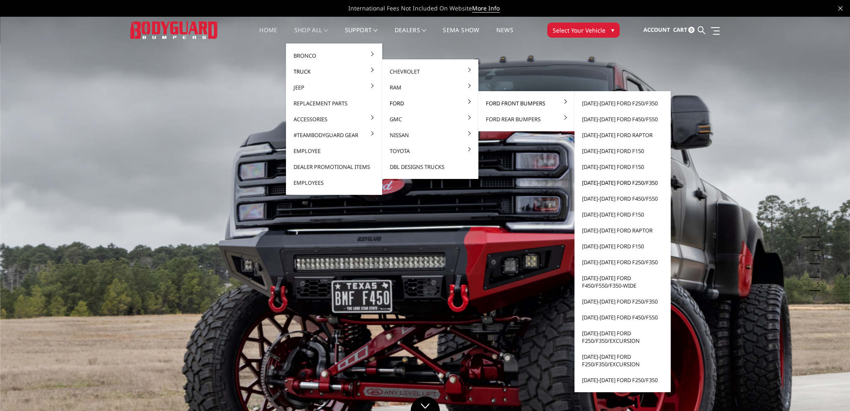
click at [599, 180] on link "[DATE]-[DATE] Ford F250/F350" at bounding box center [623, 183] width 90 height 16
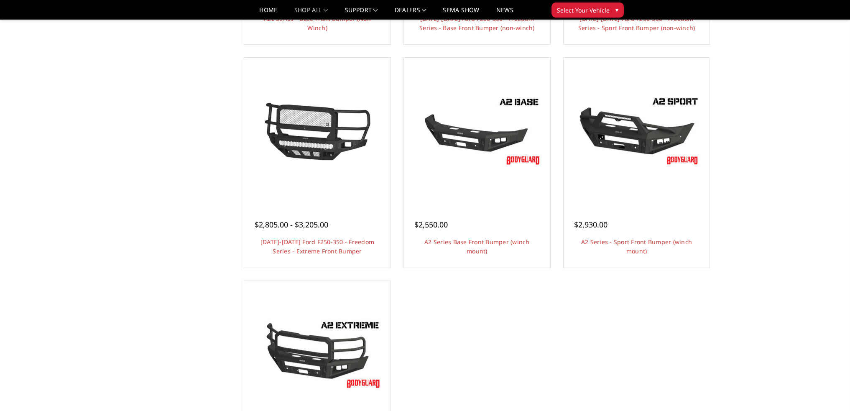
scroll to position [669, 0]
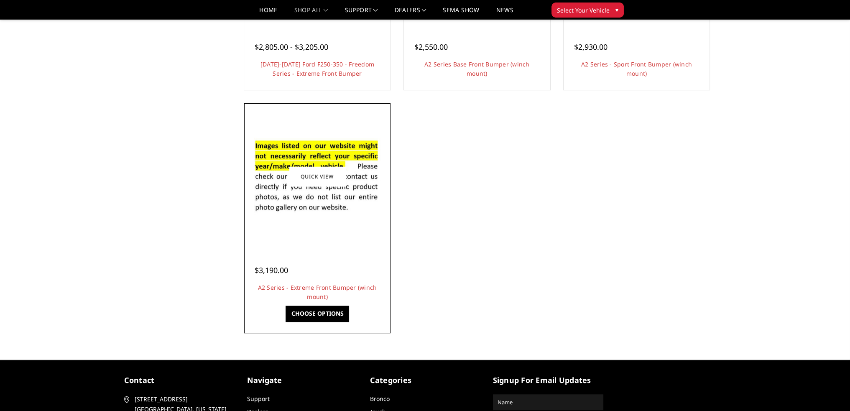
click at [357, 238] on div at bounding box center [317, 176] width 142 height 142
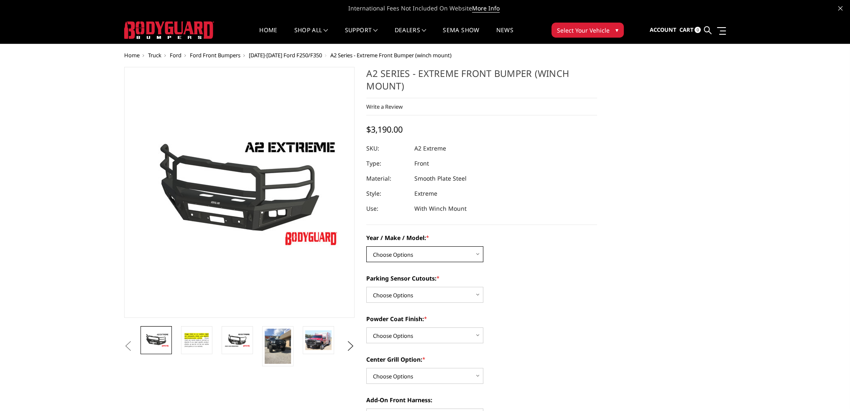
click at [422, 254] on select "Choose Options Chevrolet 20-23 2500 / 3500 Ford 17-22 F250 / F350 Ford 17-22 F4…" at bounding box center [424, 254] width 117 height 16
select select "826"
click at [366, 246] on select "Choose Options Chevrolet 20-23 2500 / 3500 Ford 17-22 F250 / F350 Ford 17-22 F4…" at bounding box center [424, 254] width 117 height 16
drag, startPoint x: 409, startPoint y: 292, endPoint x: 410, endPoint y: 296, distance: 4.5
click at [409, 292] on select "Choose Options Yes - I have front parking sensors No - I do NOT have parking se…" at bounding box center [424, 295] width 117 height 16
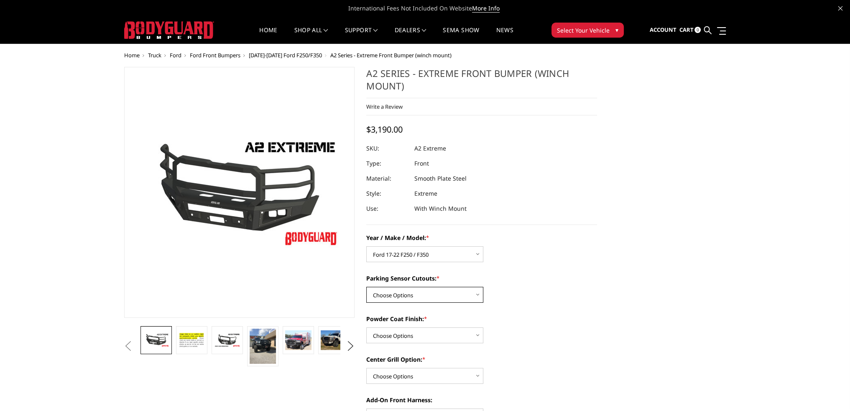
select select "541"
click at [366, 287] on select "Choose Options Yes - I have front parking sensors No - I do NOT have parking se…" at bounding box center [424, 295] width 117 height 16
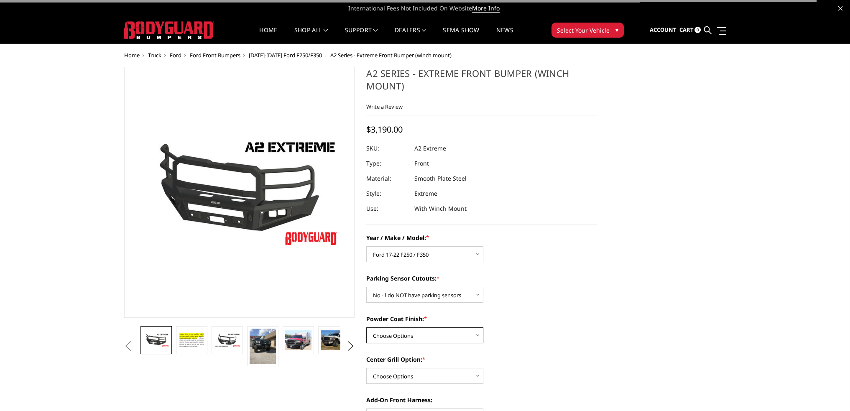
click at [404, 334] on select "Choose Options Bare metal (included) Texture Black Powder Coat" at bounding box center [424, 335] width 117 height 16
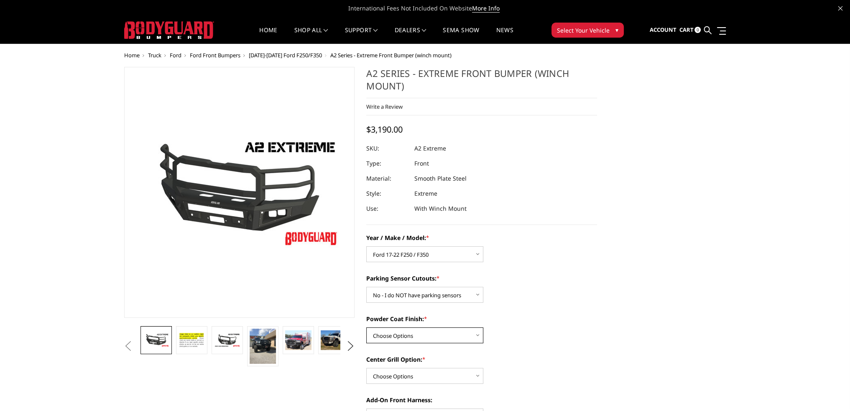
select select "518"
click at [366, 327] on select "Choose Options Bare metal (included) Texture Black Powder Coat" at bounding box center [424, 335] width 117 height 16
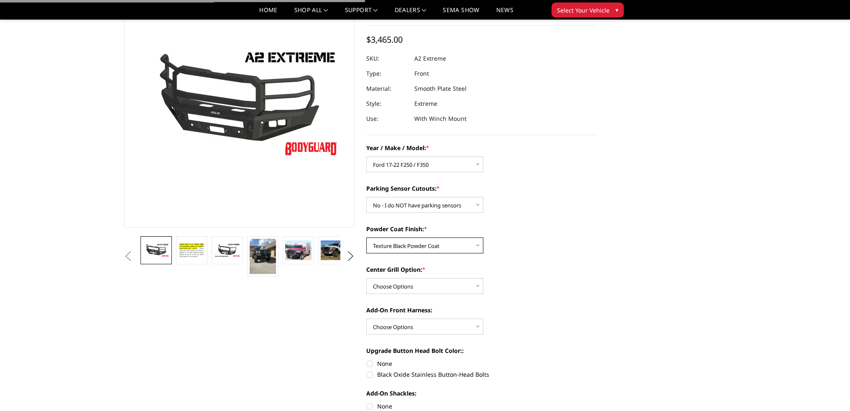
scroll to position [84, 0]
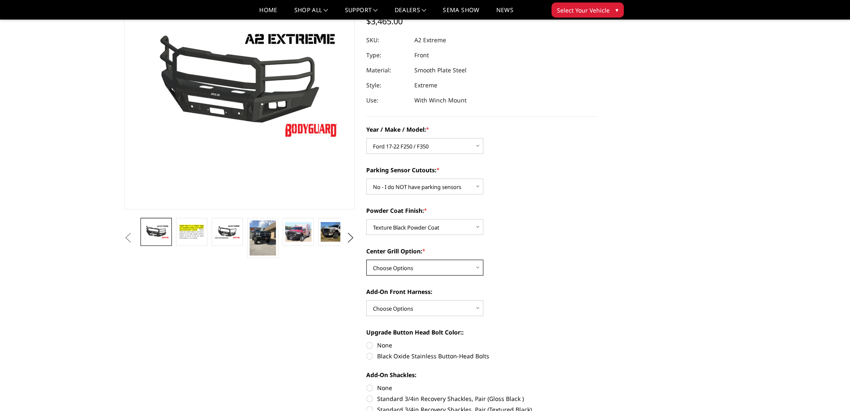
click at [400, 270] on select "Choose Options Add expanded metal in center grill Decline this option" at bounding box center [424, 268] width 117 height 16
select select "1080"
click at [366, 260] on select "Choose Options Add expanded metal in center grill Decline this option" at bounding box center [424, 268] width 117 height 16
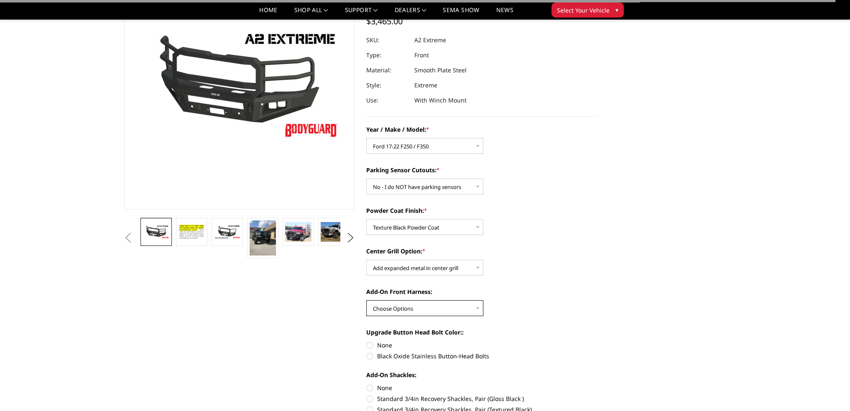
click at [400, 309] on select "Choose Options WITH front camera harness WITHOUT front camera harness" at bounding box center [424, 308] width 117 height 16
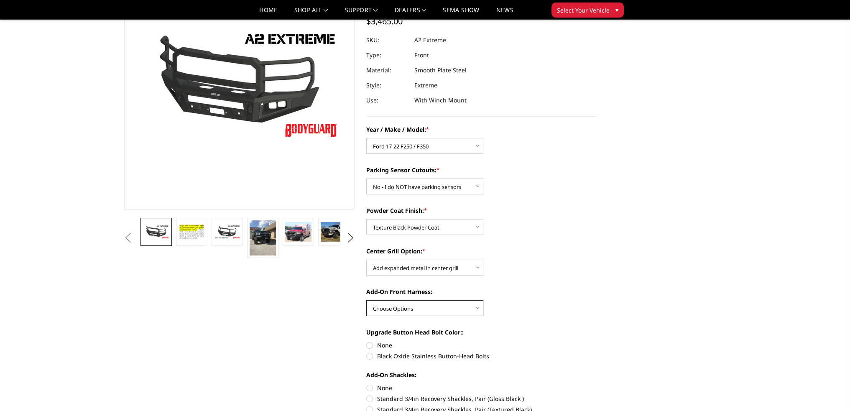
select select "1696"
click at [366, 300] on select "Choose Options WITH front camera harness WITHOUT front camera harness" at bounding box center [424, 308] width 117 height 16
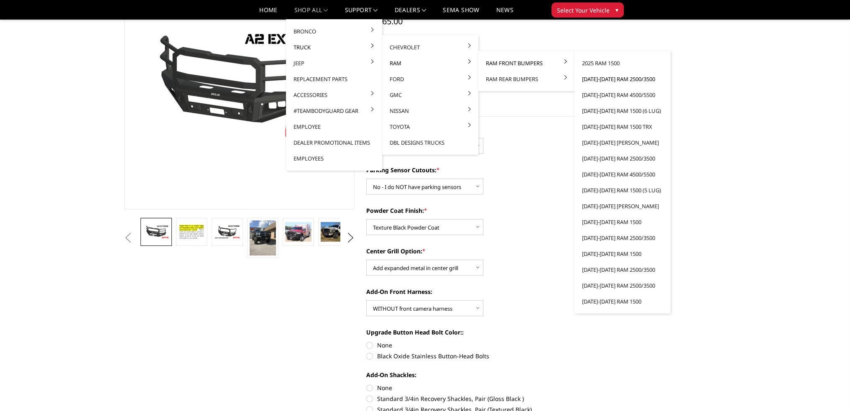
click at [605, 81] on link "[DATE]-[DATE] Ram 2500/3500" at bounding box center [623, 79] width 90 height 16
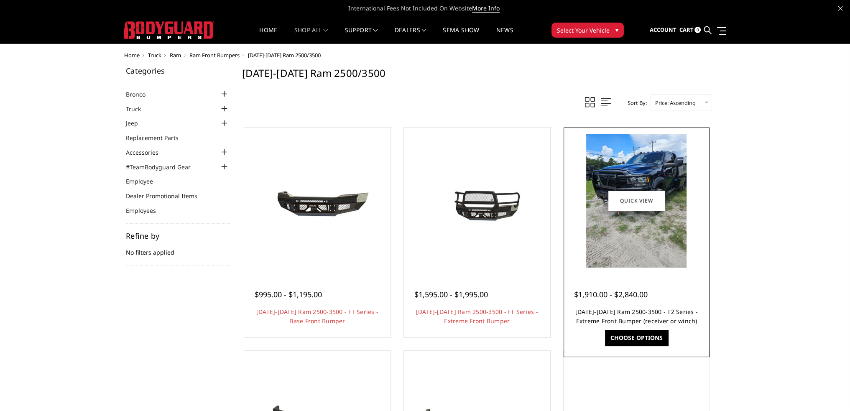
click at [642, 319] on link "2019-2025 Ram 2500-3500 - T2 Series - Extreme Front Bumper (receiver or winch)" at bounding box center [637, 316] width 123 height 17
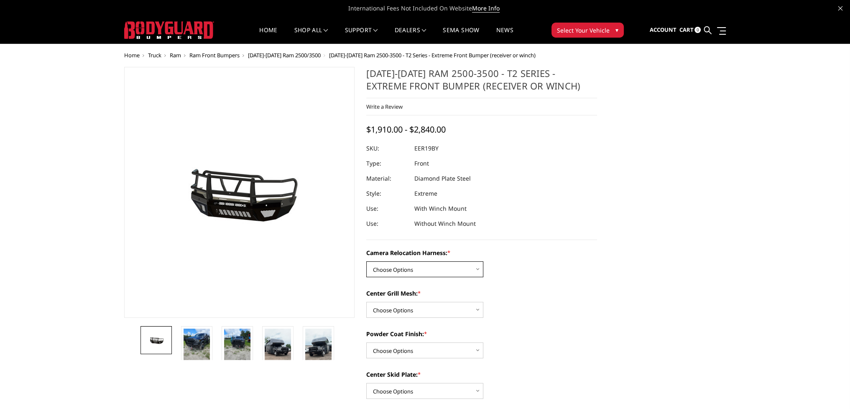
click at [419, 273] on select "Choose Options Without camera harness With camera harness" at bounding box center [424, 269] width 117 height 16
select select "3820"
click at [366, 261] on select "Choose Options Without camera harness With camera harness" at bounding box center [424, 269] width 117 height 16
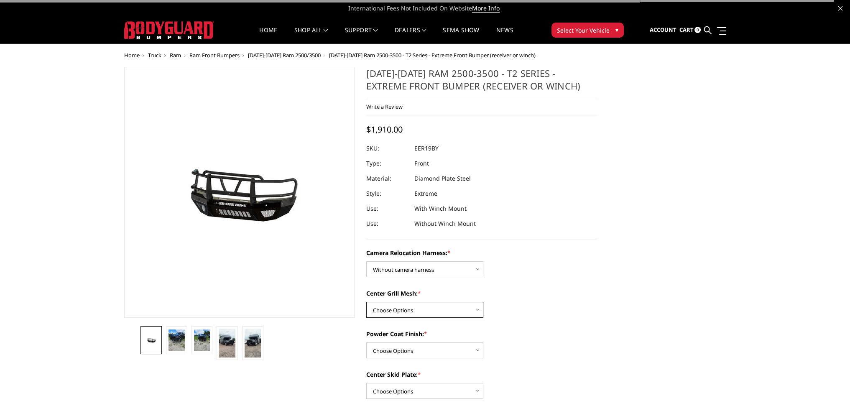
click at [407, 307] on select "Choose Options Without expanded metal With expanded metal" at bounding box center [424, 310] width 117 height 16
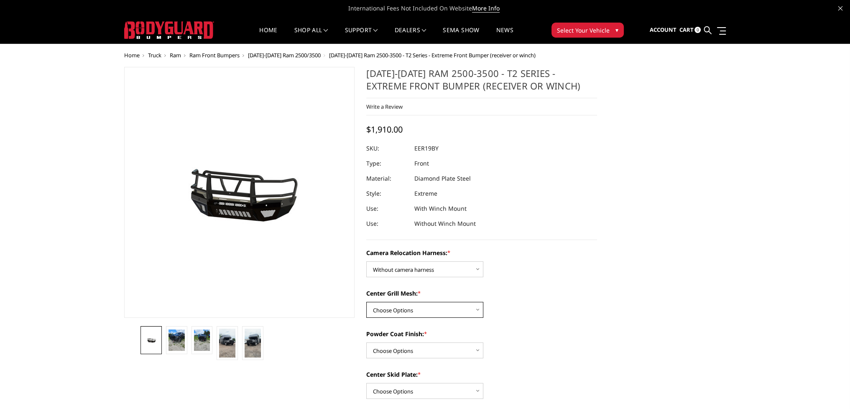
select select "3818"
click at [366, 302] on select "Choose Options Without expanded metal With expanded metal" at bounding box center [424, 310] width 117 height 16
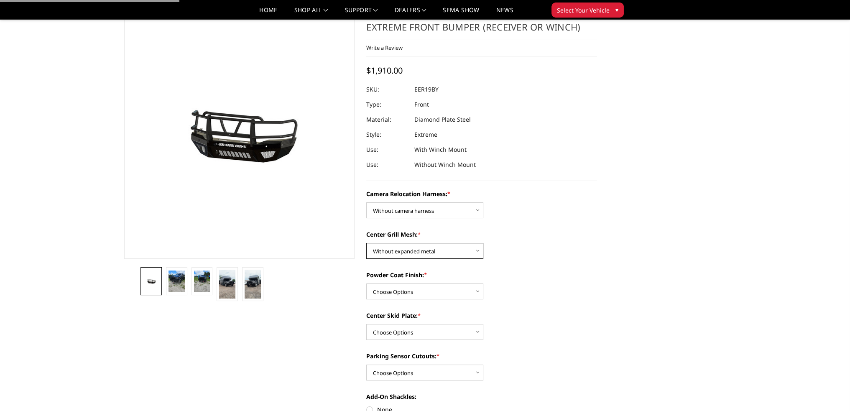
scroll to position [84, 0]
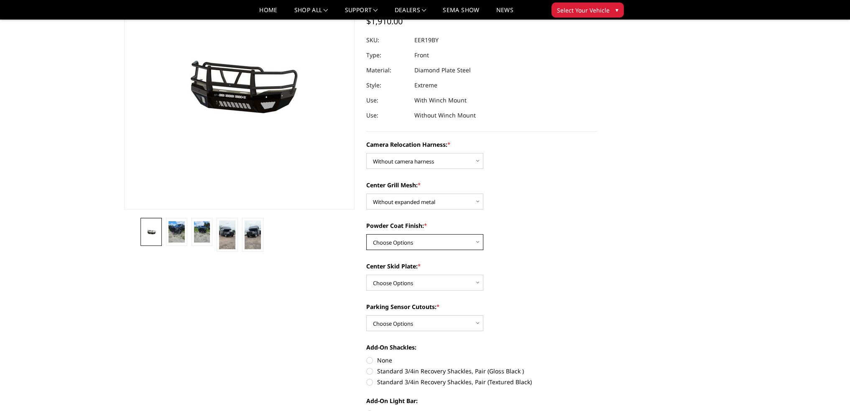
click at [403, 236] on select "Choose Options Textured Black Powder Coat Gloss Black Powder Coat Bare Metal" at bounding box center [424, 242] width 117 height 16
select select "3814"
click at [366, 234] on select "Choose Options Textured Black Powder Coat Gloss Black Powder Coat Bare Metal" at bounding box center [424, 242] width 117 height 16
click at [392, 286] on select "Choose Options Winch Mount Skid Plate Standard Skid Plate (included) 2" Receive…" at bounding box center [424, 283] width 117 height 16
select select "3813"
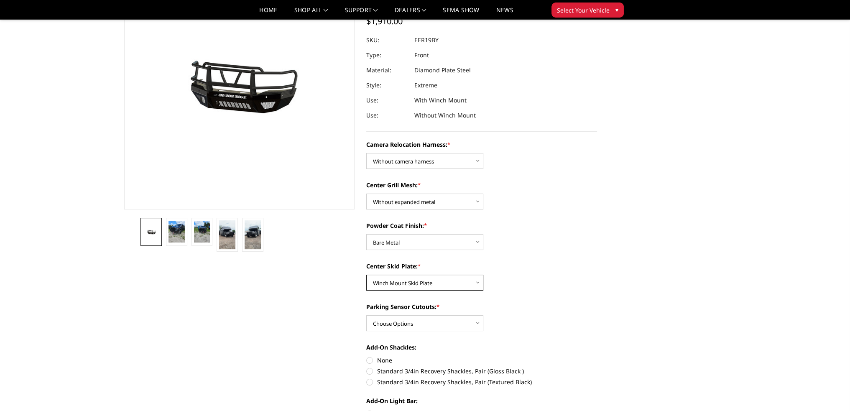
click at [366, 275] on select "Choose Options Winch Mount Skid Plate Standard Skid Plate (included) 2" Receive…" at bounding box center [424, 283] width 117 height 16
click at [393, 321] on select "Choose Options Yes - With Parking Sensor Cutouts" at bounding box center [424, 323] width 117 height 16
select select "3810"
click at [366, 315] on select "Choose Options Yes - With Parking Sensor Cutouts" at bounding box center [424, 323] width 117 height 16
click at [403, 282] on select "Choose Options Winch Mount Skid Plate Standard Skid Plate (included) 2" Receive…" at bounding box center [424, 283] width 117 height 16
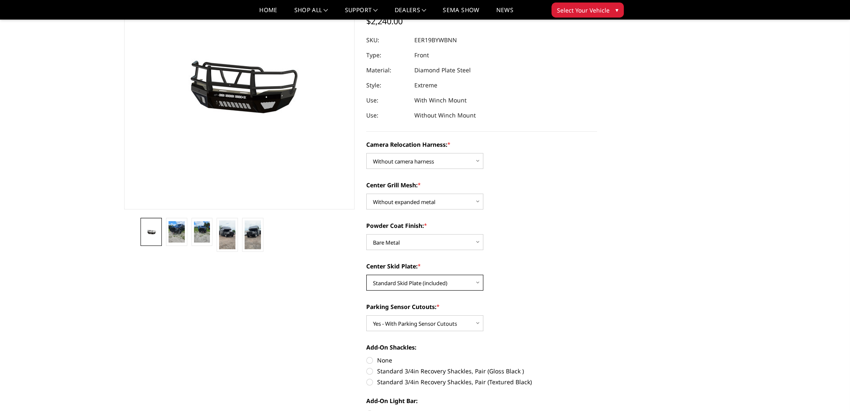
click at [366, 275] on select "Choose Options Winch Mount Skid Plate Standard Skid Plate (included) 2" Receive…" at bounding box center [424, 283] width 117 height 16
click at [397, 282] on select "Choose Options Winch Mount Skid Plate Standard Skid Plate (included) 2" Receive…" at bounding box center [424, 283] width 117 height 16
select select "3813"
click at [366, 275] on select "Choose Options Winch Mount Skid Plate Standard Skid Plate (included) 2" Receive…" at bounding box center [424, 283] width 117 height 16
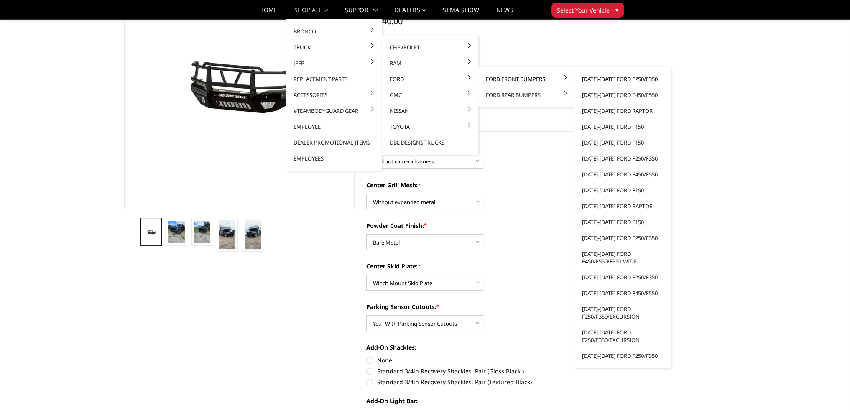
click at [607, 80] on link "[DATE]-[DATE] Ford F250/F350" at bounding box center [623, 79] width 90 height 16
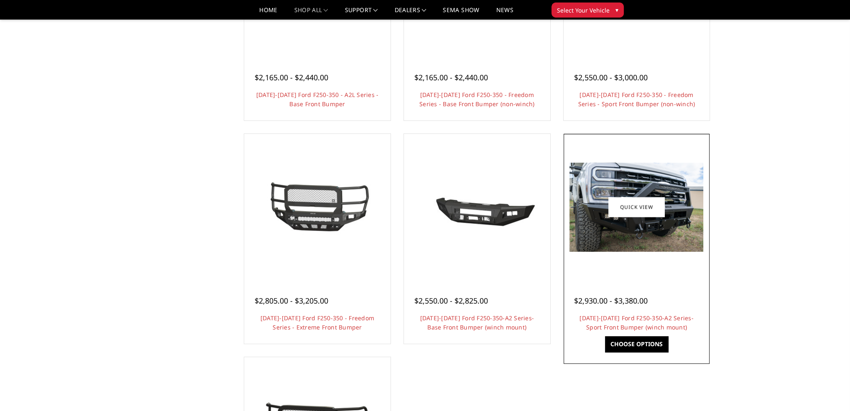
scroll to position [376, 0]
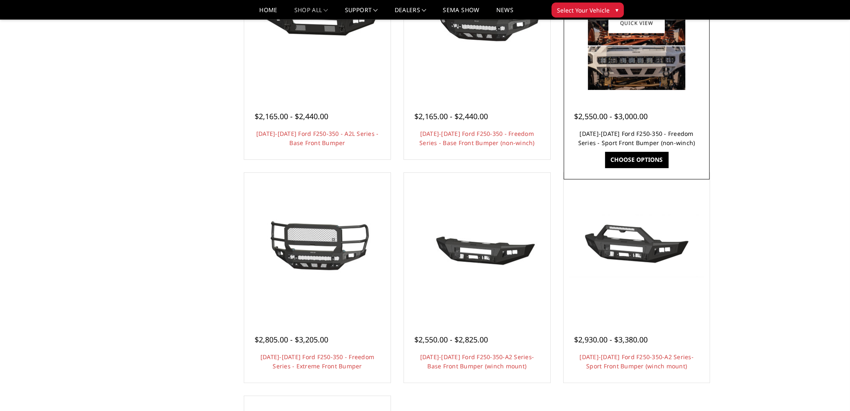
click at [639, 133] on link "[DATE]-[DATE] Ford F250-350 - Freedom Series - Sport Front Bumper (non-winch)" at bounding box center [636, 138] width 117 height 17
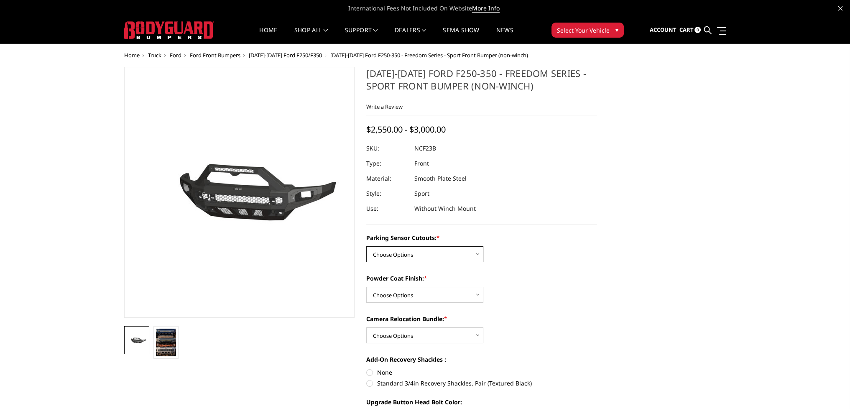
click at [412, 249] on select "Choose Options No - Without Parking Sensor Cutouts Yes - With Parking Sensor Cu…" at bounding box center [424, 254] width 117 height 16
select select "2571"
click at [366, 246] on select "Choose Options No - Without Parking Sensor Cutouts Yes - With Parking Sensor Cu…" at bounding box center [424, 254] width 117 height 16
click at [402, 293] on select "Choose Options Bare Metal Textured Black Powder Coat" at bounding box center [424, 295] width 117 height 16
select select "2573"
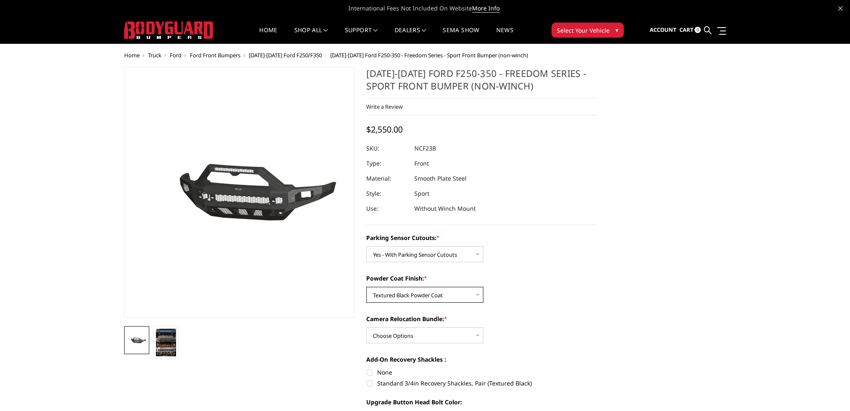
click at [366, 287] on select "Choose Options Bare Metal Textured Black Powder Coat" at bounding box center [424, 295] width 117 height 16
click at [397, 335] on select "Choose Options WITH Camera Relocation Bundle WITHOUT Camera Relocation Bundle" at bounding box center [424, 335] width 117 height 16
select select "2574"
click at [366, 327] on select "Choose Options WITH Camera Relocation Bundle WITHOUT Camera Relocation Bundle" at bounding box center [424, 335] width 117 height 16
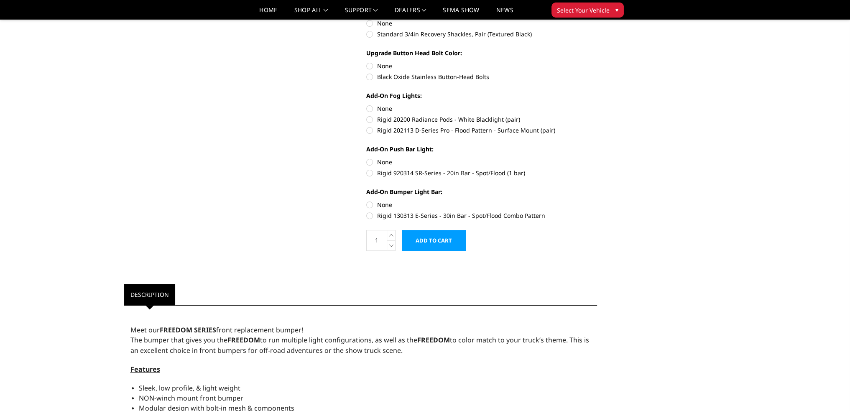
scroll to position [376, 0]
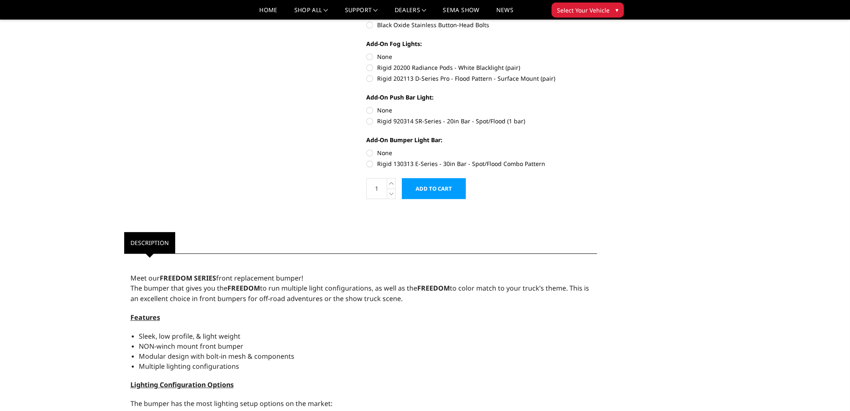
click at [451, 183] on input "Add to Cart" at bounding box center [434, 188] width 64 height 21
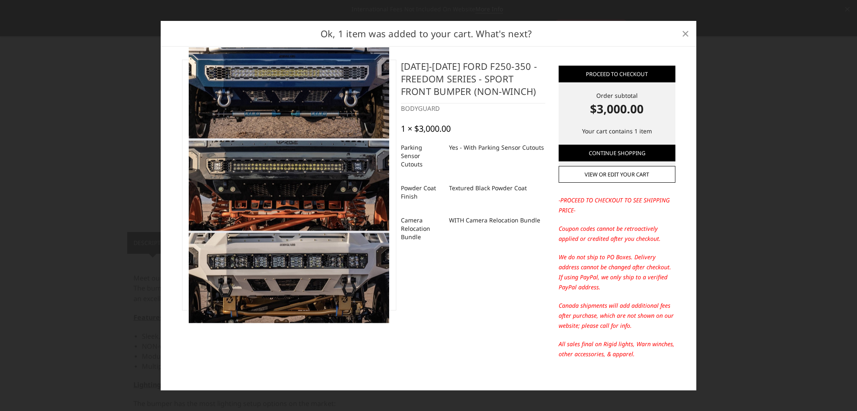
click at [683, 34] on span "×" at bounding box center [685, 33] width 8 height 18
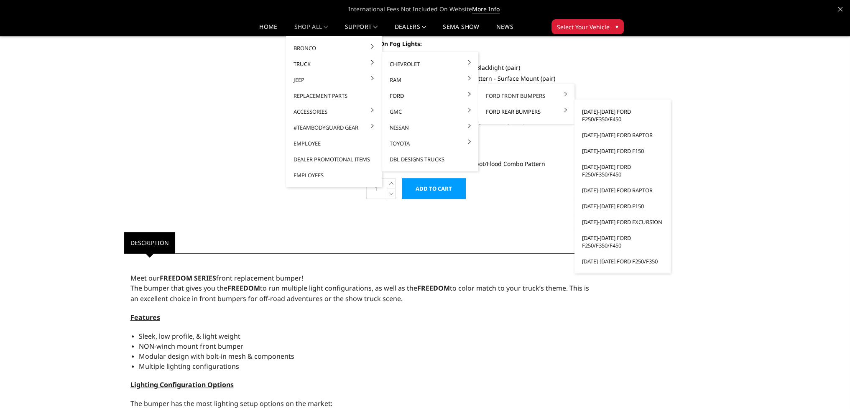
click at [607, 116] on link "[DATE]-[DATE] Ford F250/F350/F450" at bounding box center [623, 115] width 90 height 23
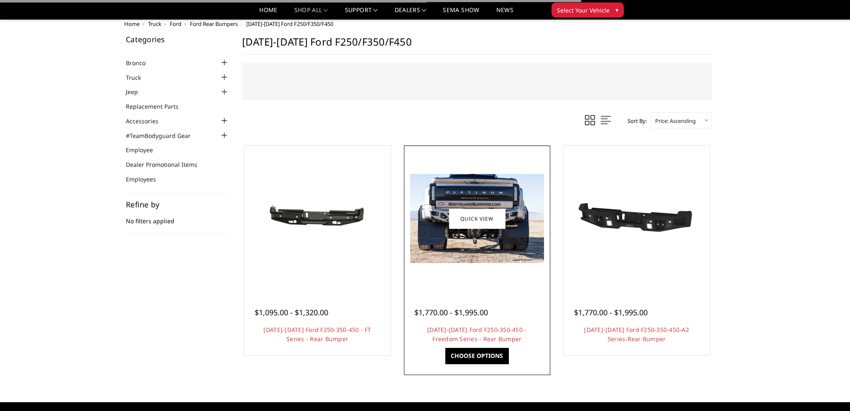
scroll to position [148, 0]
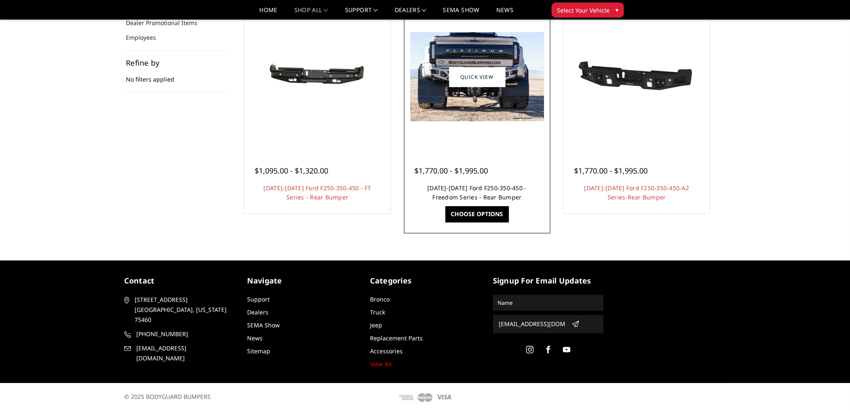
click at [489, 185] on link "[DATE]-[DATE] Ford F250-350-450 - Freedom Series - Rear Bumper" at bounding box center [476, 192] width 99 height 17
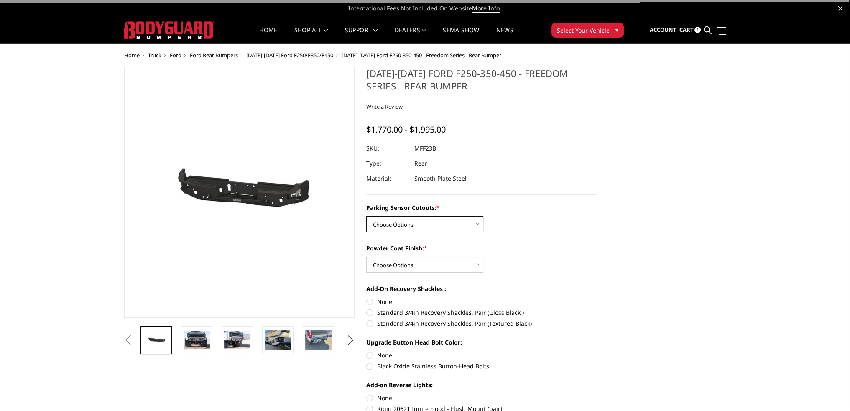
click at [412, 229] on select "Choose Options No - Without Parking Sensor Cutouts Yes - With Parking Sensor Cu…" at bounding box center [424, 224] width 117 height 16
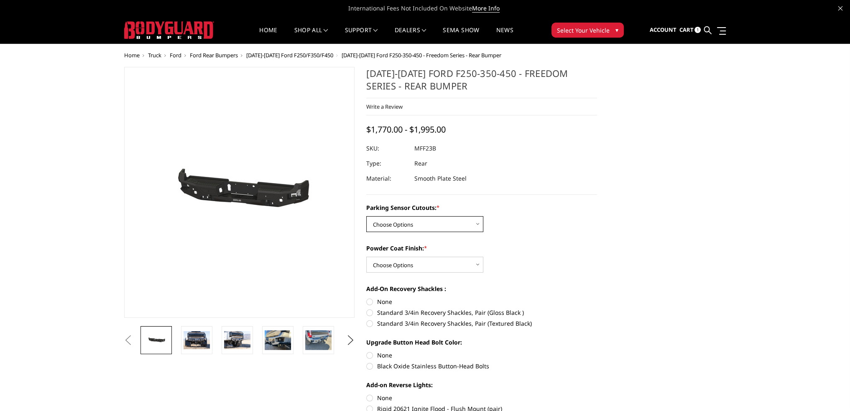
select select "2559"
click at [366, 216] on select "Choose Options No - Without Parking Sensor Cutouts Yes - With Parking Sensor Cu…" at bounding box center [424, 224] width 117 height 16
click at [398, 260] on select "Choose Options Bare Metal Textured Black Powder Coat" at bounding box center [424, 265] width 117 height 16
select select "2561"
click at [366, 257] on select "Choose Options Bare Metal Textured Black Powder Coat" at bounding box center [424, 265] width 117 height 16
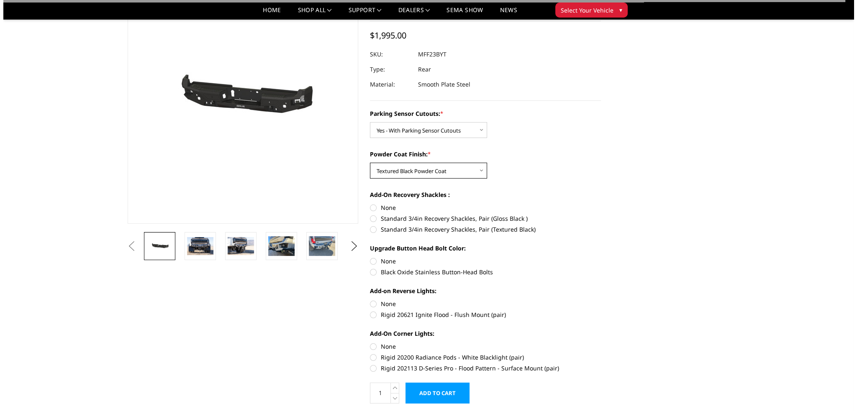
scroll to position [209, 0]
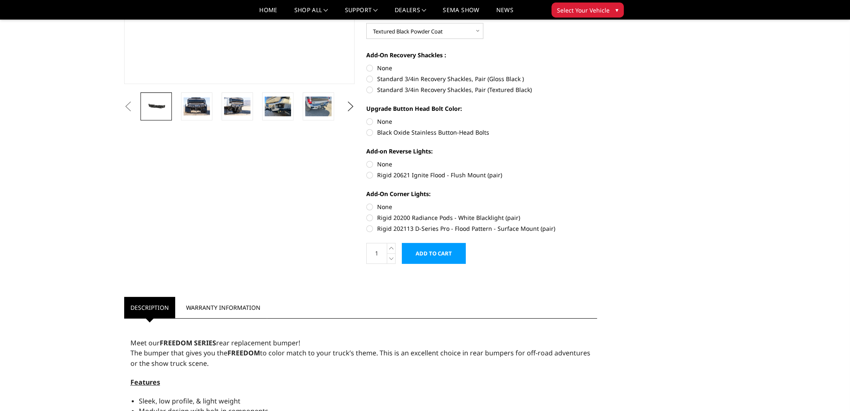
click at [428, 253] on input "Add to Cart" at bounding box center [434, 253] width 64 height 21
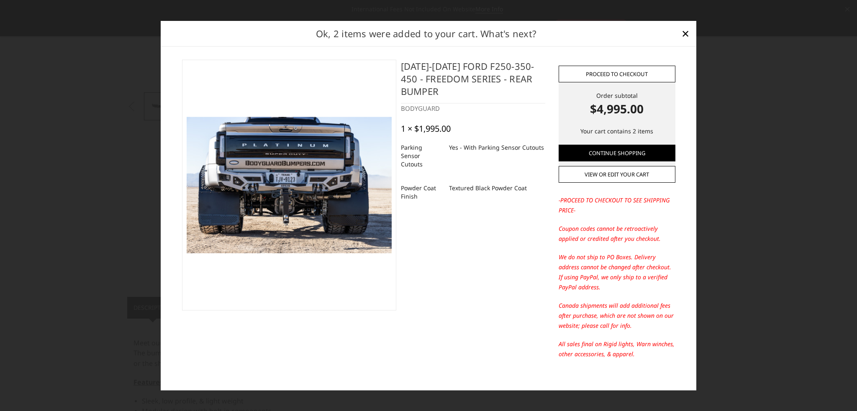
click at [635, 72] on link "Proceed to checkout" at bounding box center [616, 74] width 117 height 17
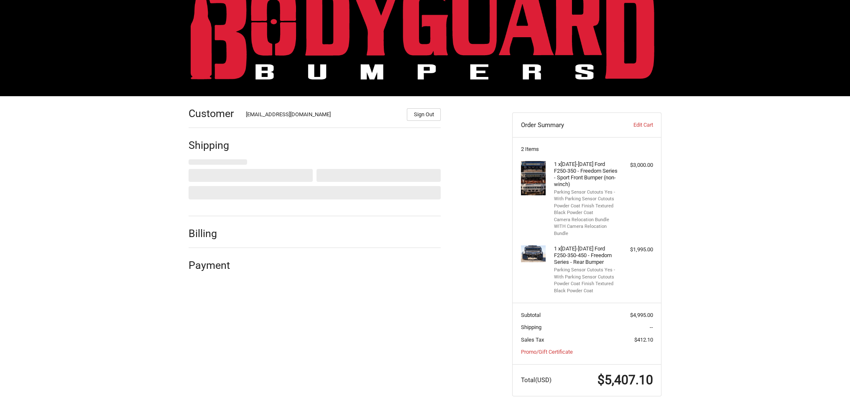
scroll to position [30, 0]
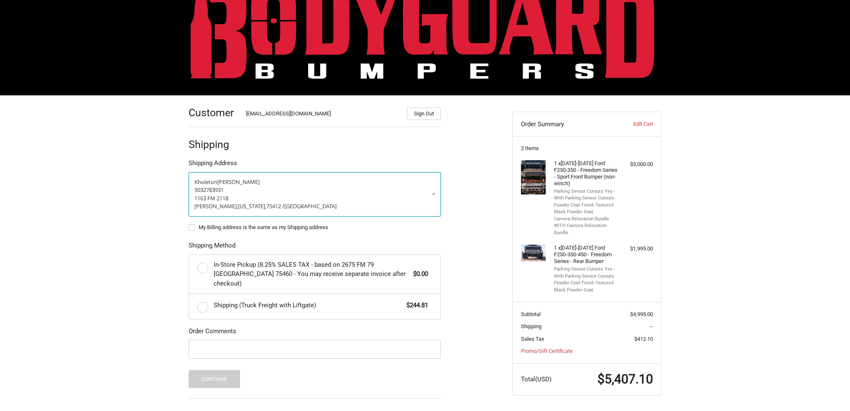
click at [253, 183] on p "[PERSON_NAME]" at bounding box center [314, 182] width 240 height 8
click at [254, 220] on link "Enter a new address" at bounding box center [314, 224] width 243 height 16
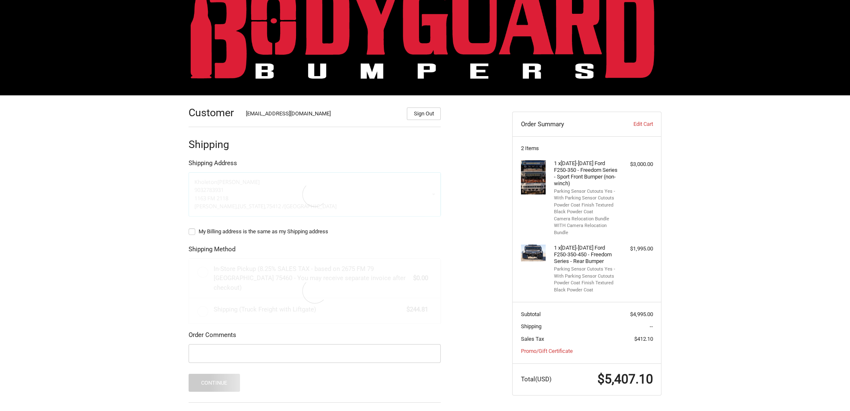
select select "US"
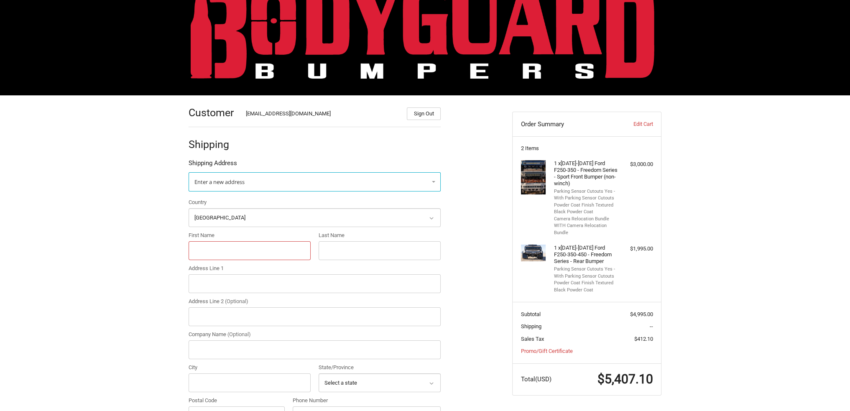
click at [219, 252] on input "First Name" at bounding box center [250, 250] width 122 height 19
type input "k"
type input "c"
type input "2021 Brilee Rd"
type input "Nash"
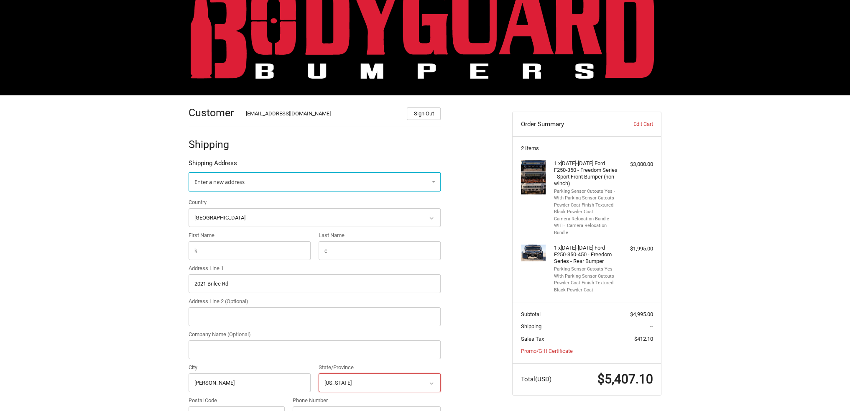
select select "TX"
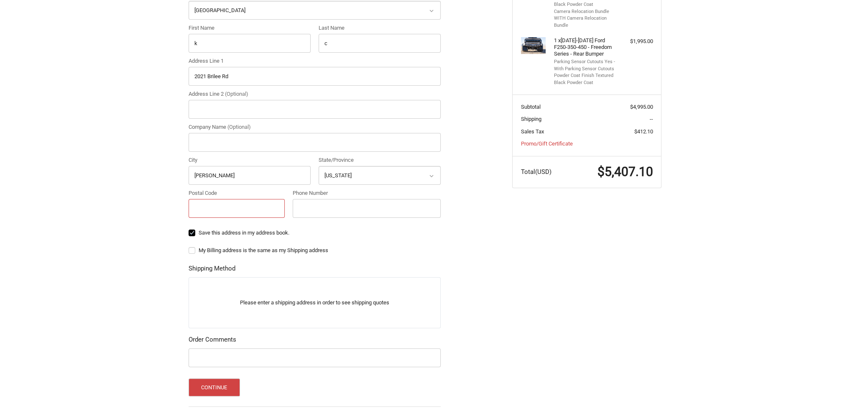
scroll to position [240, 0]
type input "75569"
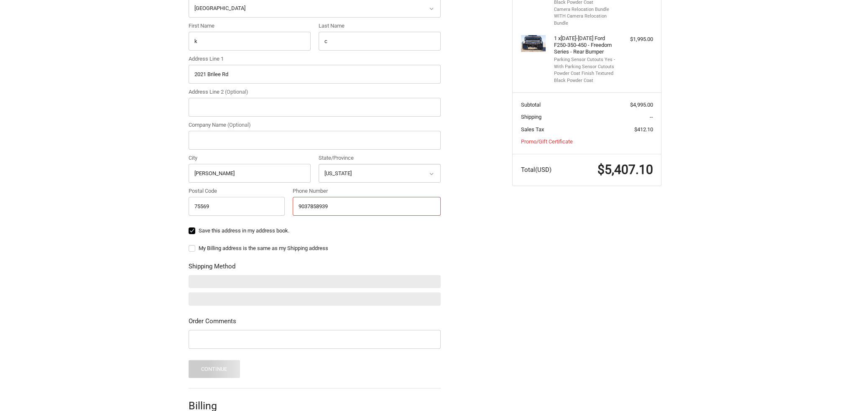
type input "9037858939"
click at [501, 238] on div "Customer Kholeton@bodyguardbumpers.com Sign Out Shipping Shipping Address Enter…" at bounding box center [344, 169] width 324 height 566
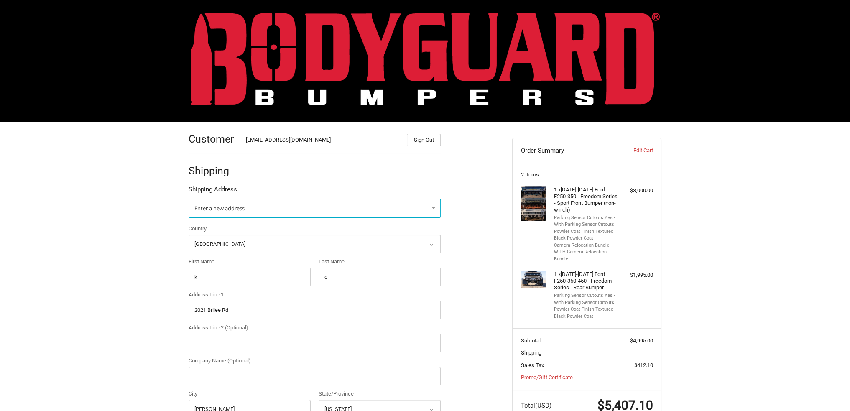
scroll to position [0, 0]
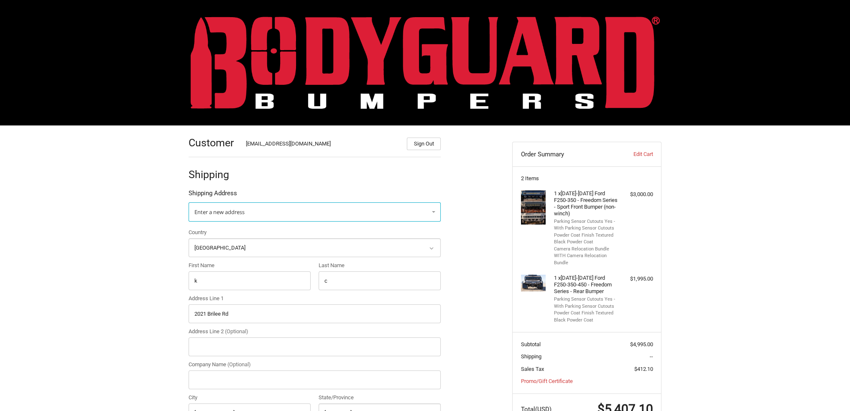
click at [468, 51] on img at bounding box center [425, 62] width 469 height 92
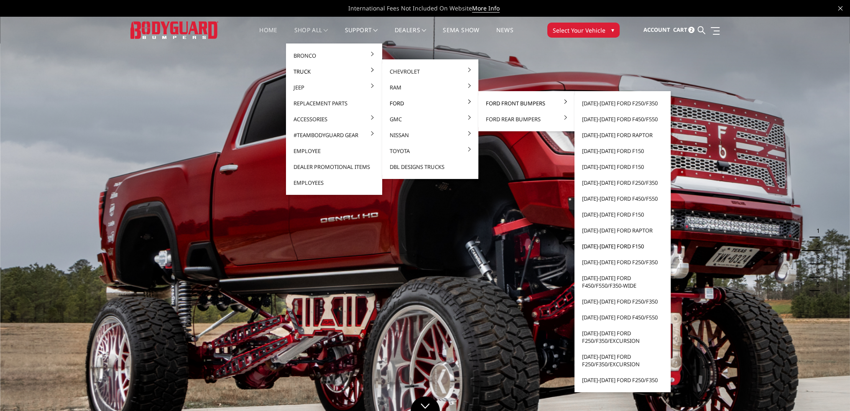
click at [611, 246] on link "[DATE]-[DATE] Ford F150" at bounding box center [623, 246] width 90 height 16
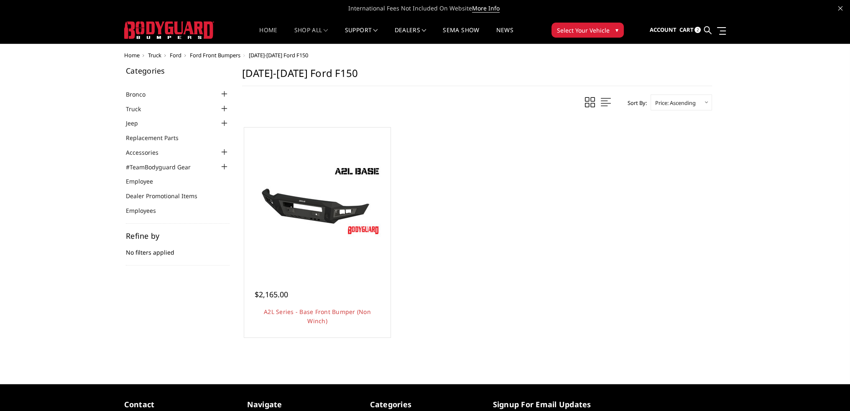
click at [271, 30] on link "Home" at bounding box center [268, 35] width 18 height 16
